Goal: Find specific page/section: Find specific page/section

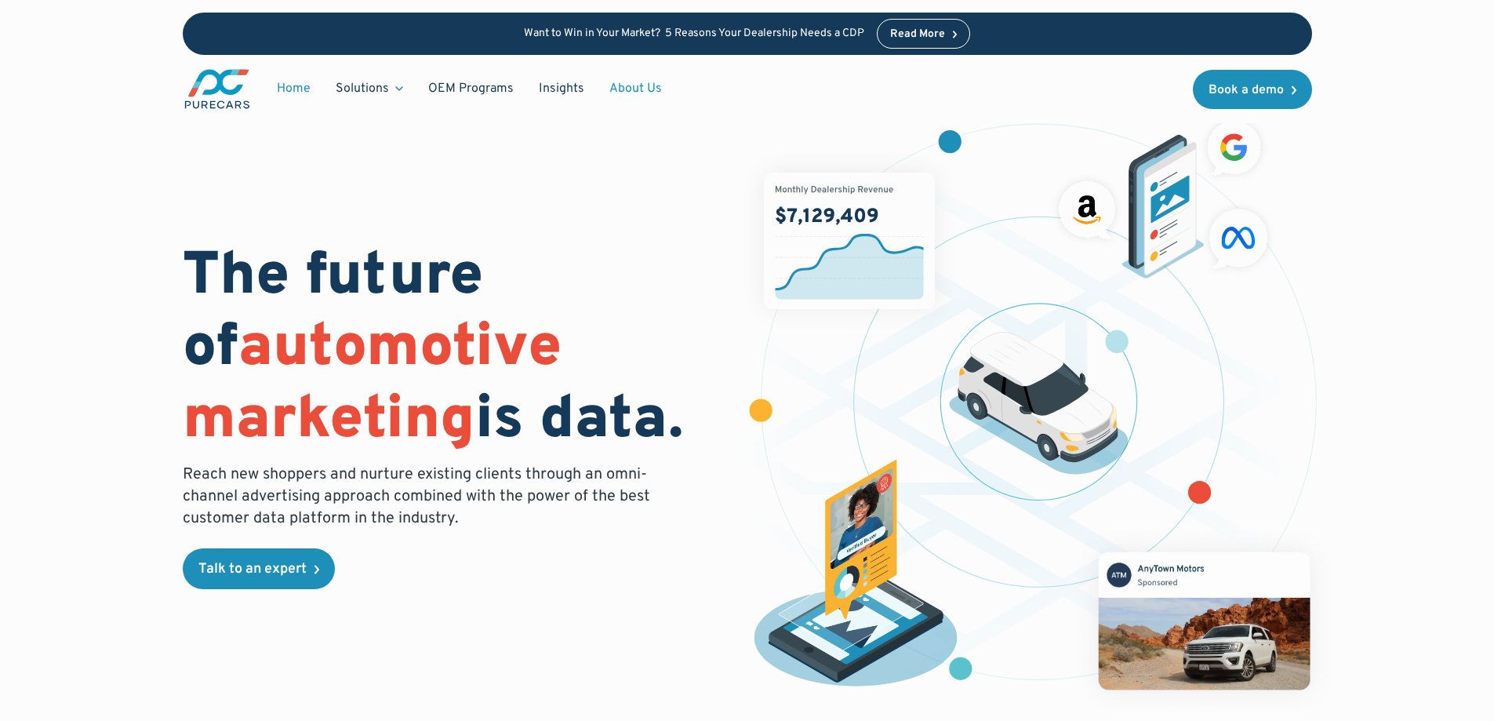
click at [609, 91] on link "About Us" at bounding box center [636, 89] width 78 height 30
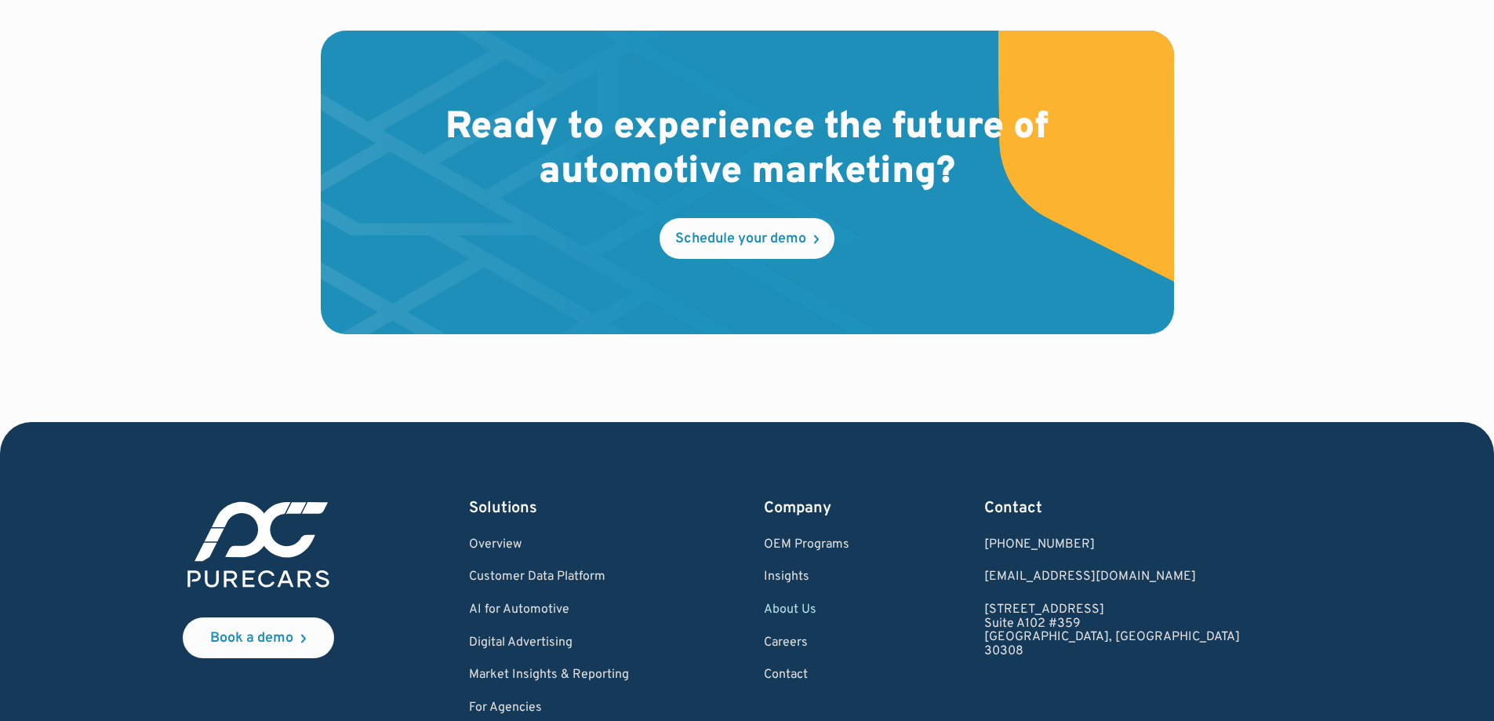
scroll to position [4471, 0]
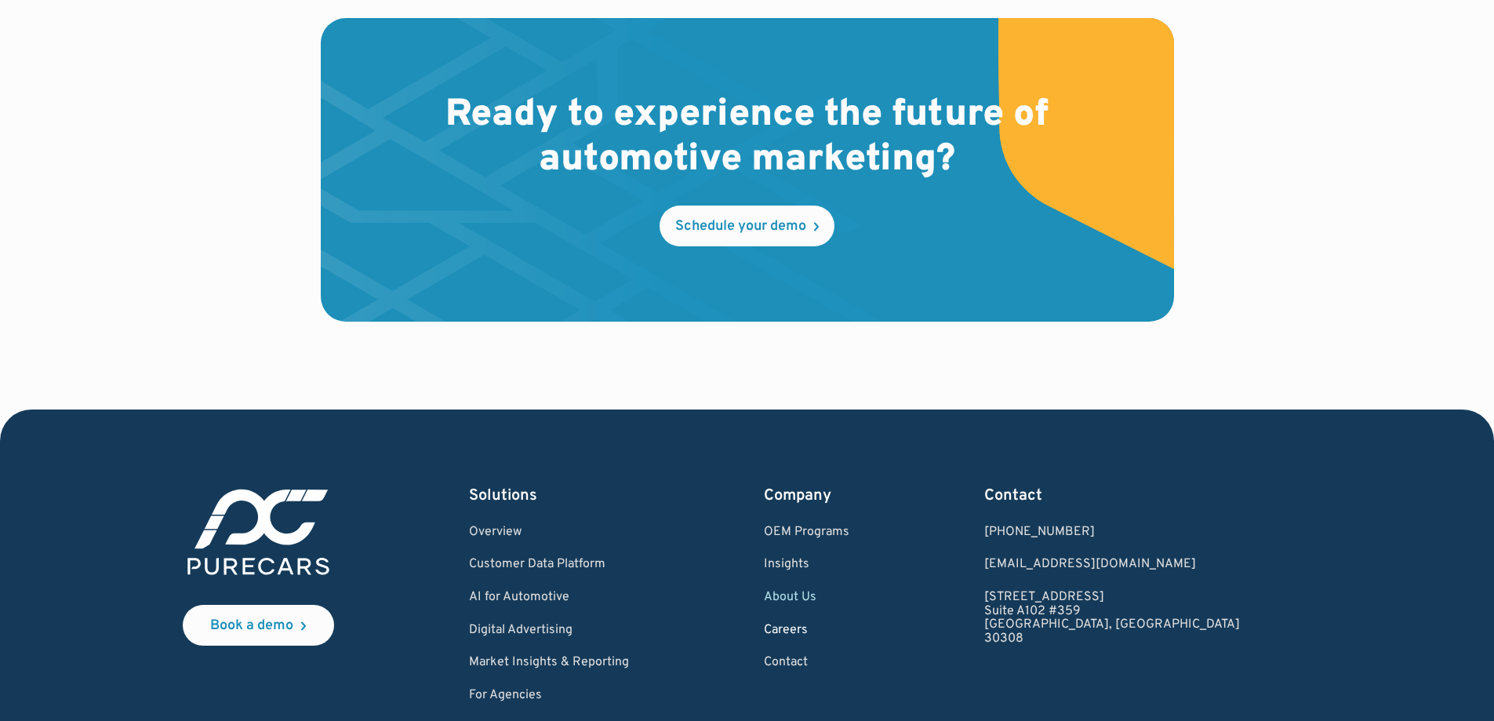
click at [849, 624] on link "Careers" at bounding box center [806, 631] width 85 height 14
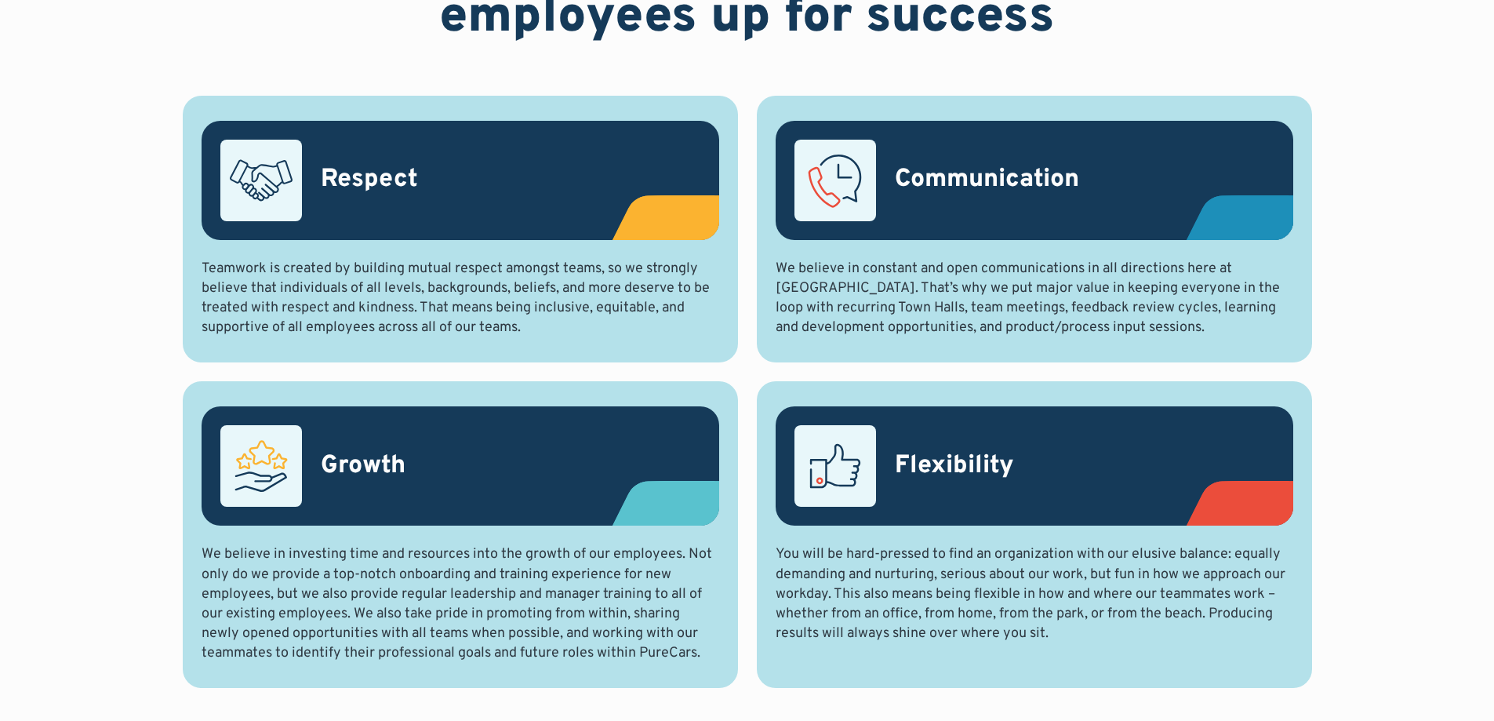
scroll to position [853, 0]
